Goal: Find specific page/section: Find specific page/section

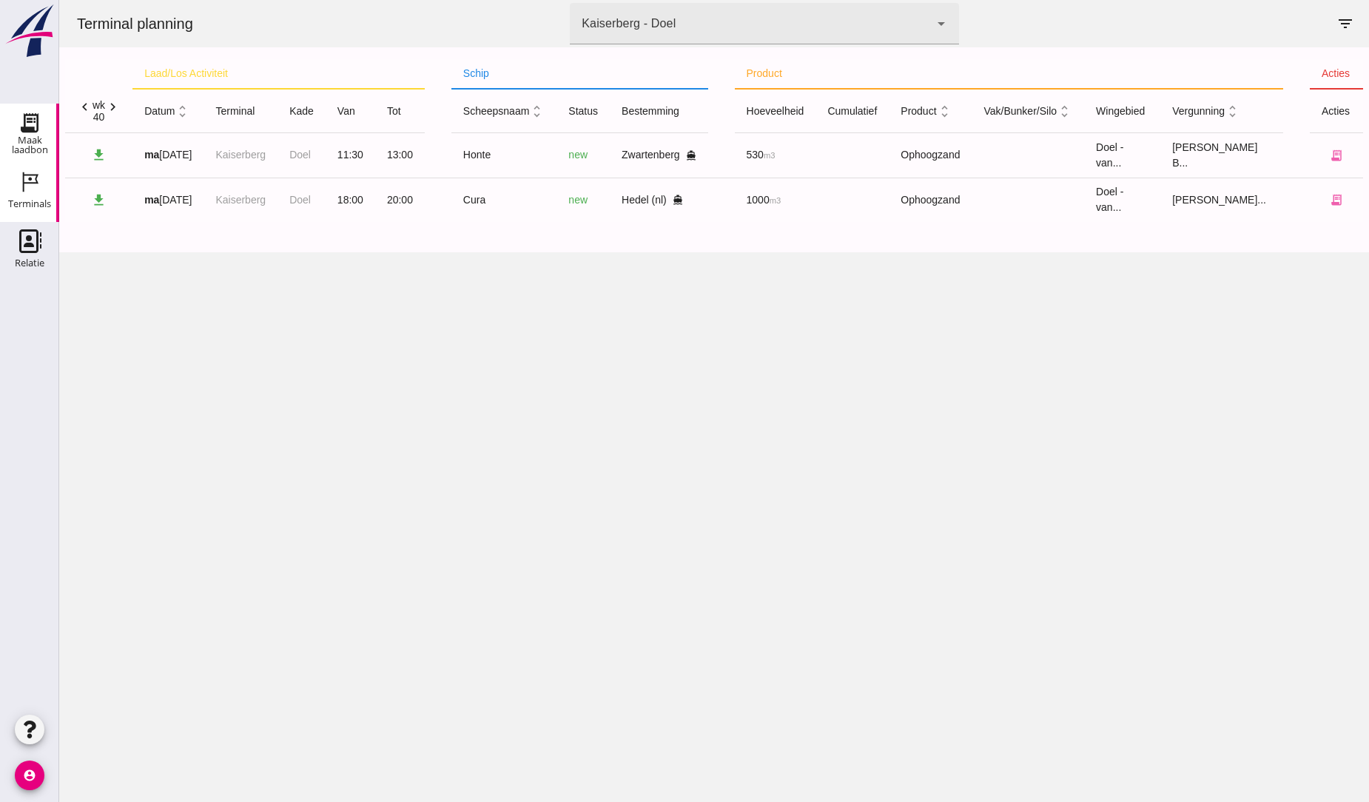
click at [32, 135] on div "Maak laadbon" at bounding box center [29, 145] width 59 height 21
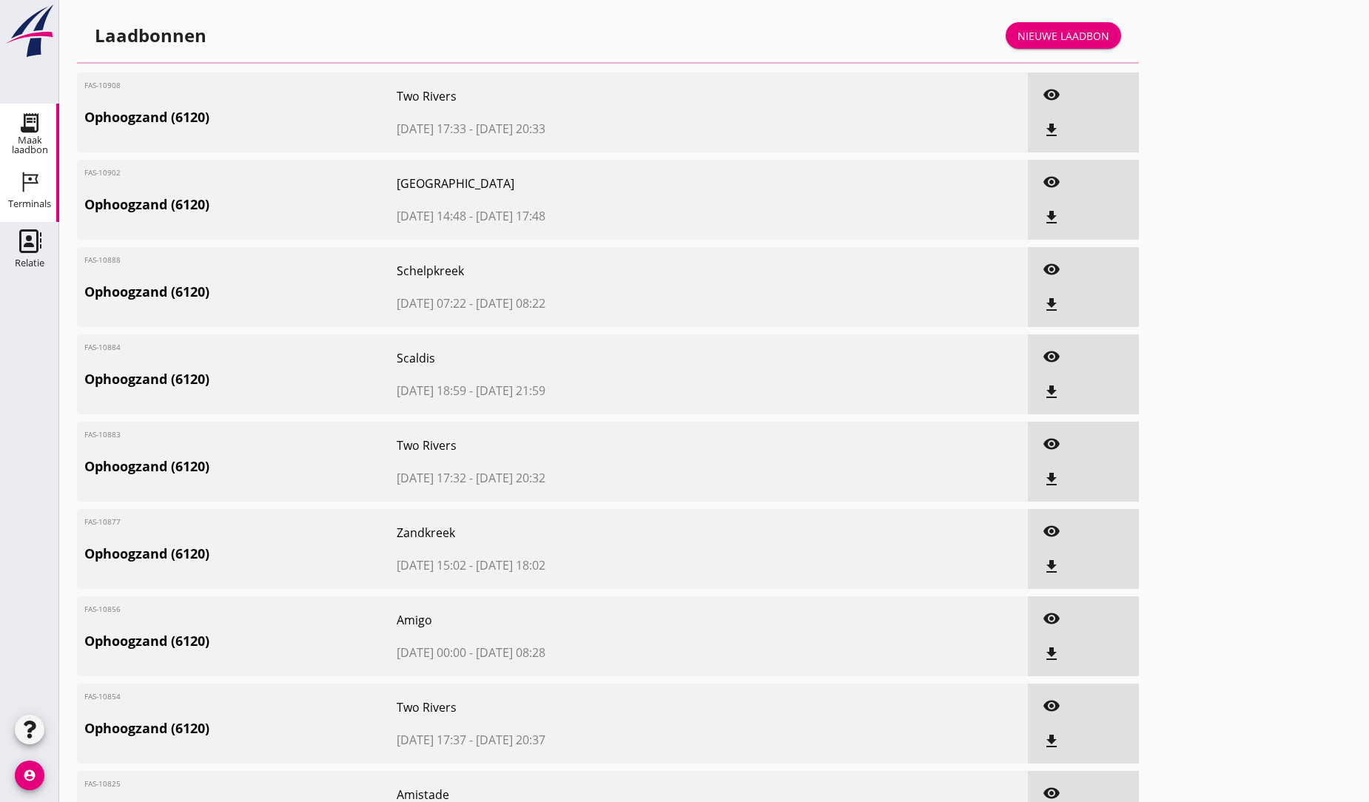
click at [30, 179] on use at bounding box center [31, 182] width 16 height 20
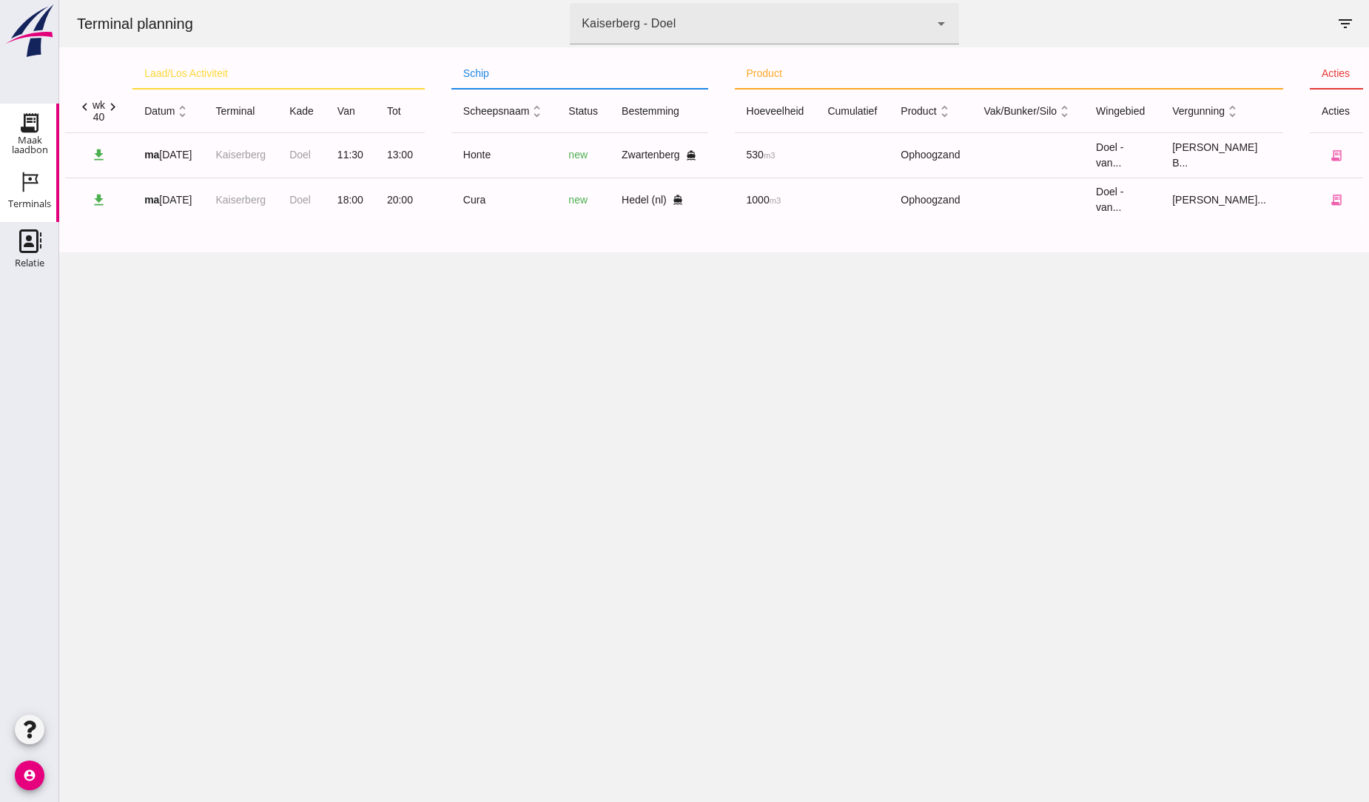
click at [38, 130] on use at bounding box center [30, 123] width 24 height 24
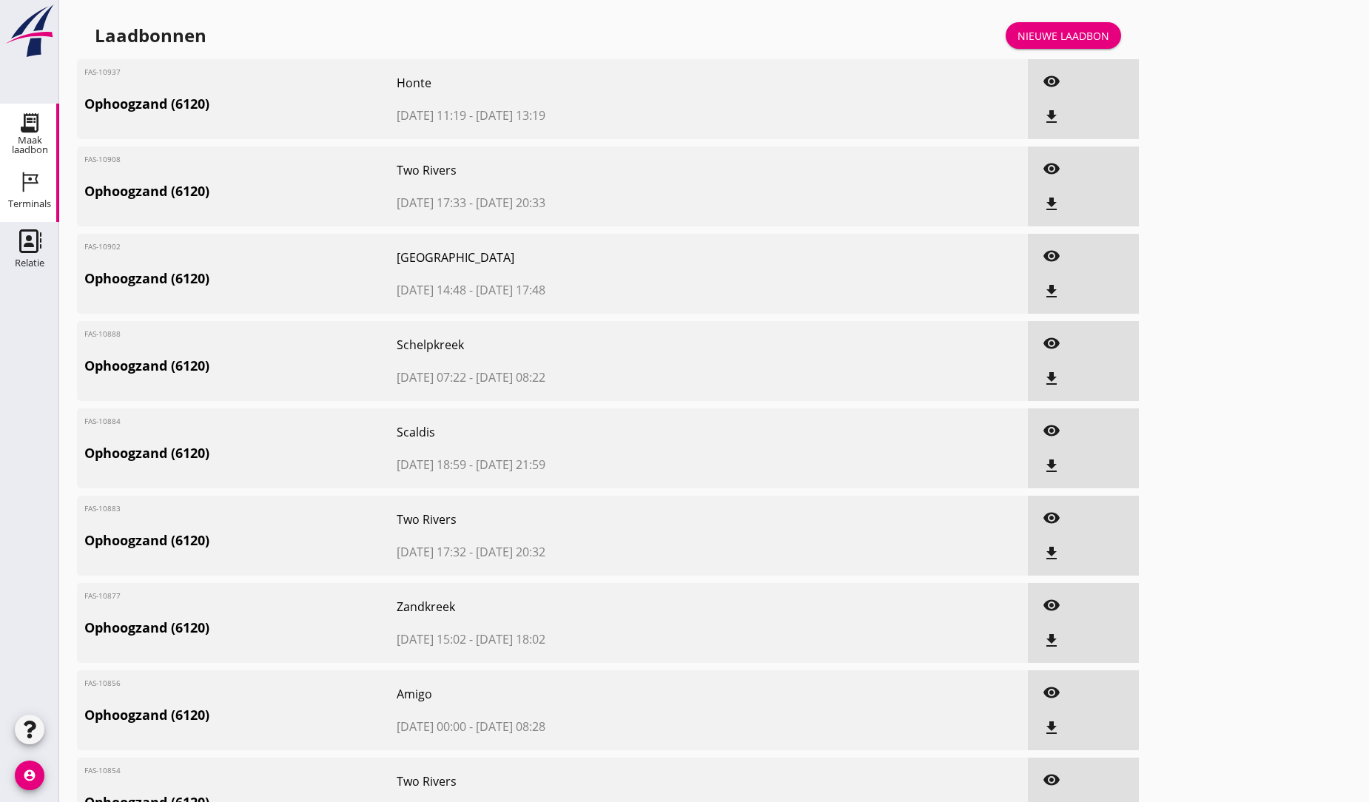
click at [20, 178] on icon "Terminals" at bounding box center [30, 182] width 24 height 24
